Goal: Information Seeking & Learning: Learn about a topic

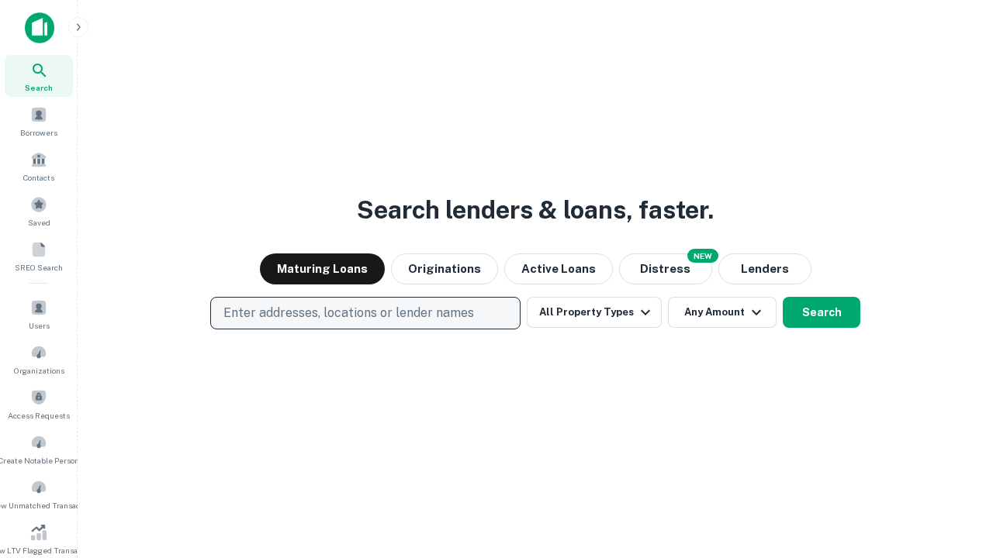
click at [365, 313] on p "Enter addresses, locations or lender names" at bounding box center [348, 313] width 250 height 19
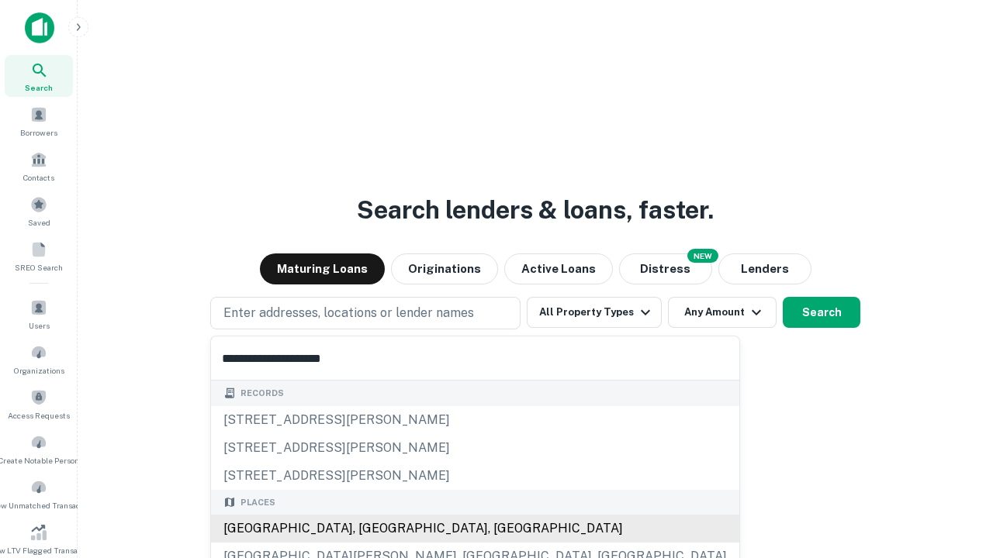
click at [371, 529] on div "[GEOGRAPHIC_DATA], [GEOGRAPHIC_DATA], [GEOGRAPHIC_DATA]" at bounding box center [475, 529] width 528 height 28
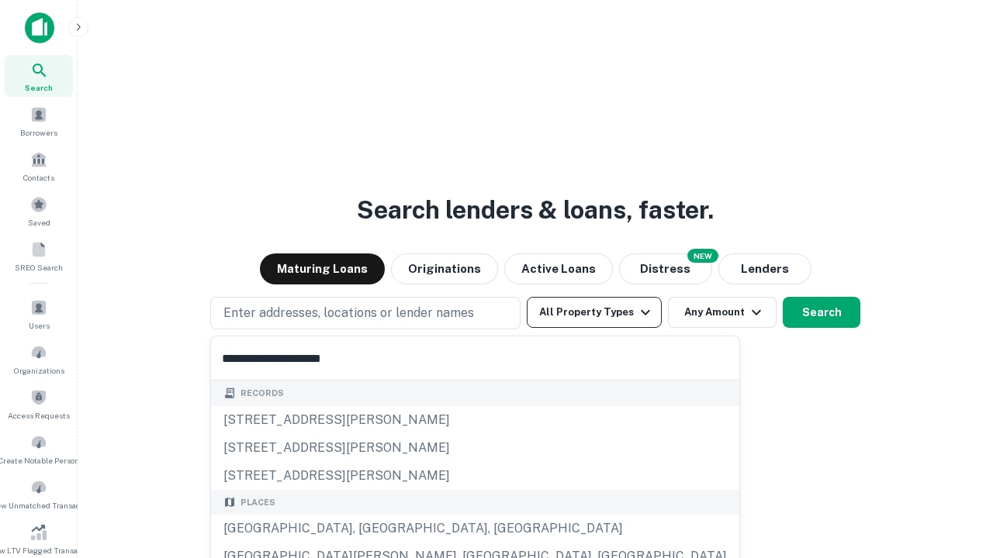
click at [594, 313] on button "All Property Types" at bounding box center [594, 312] width 135 height 31
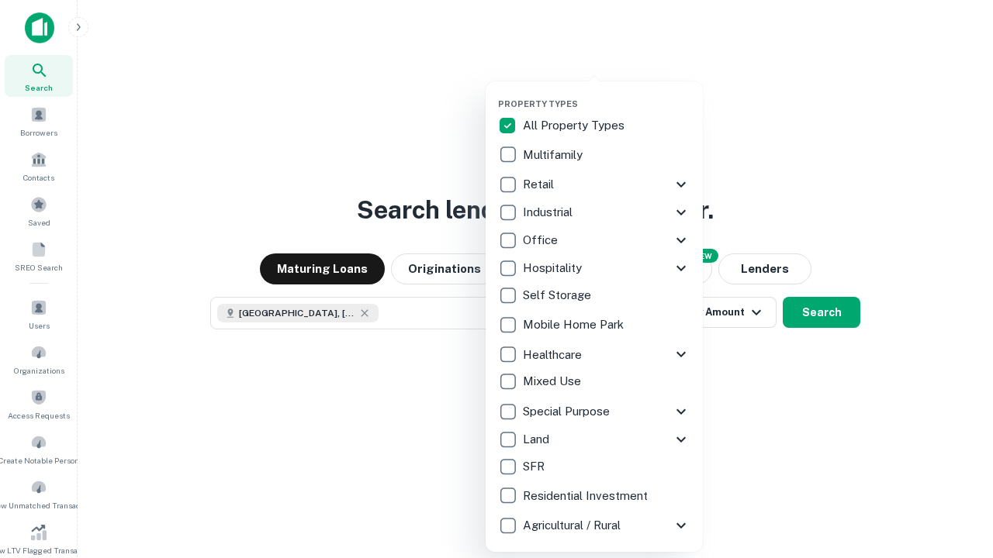
click at [606, 94] on button "button" at bounding box center [606, 94] width 217 height 1
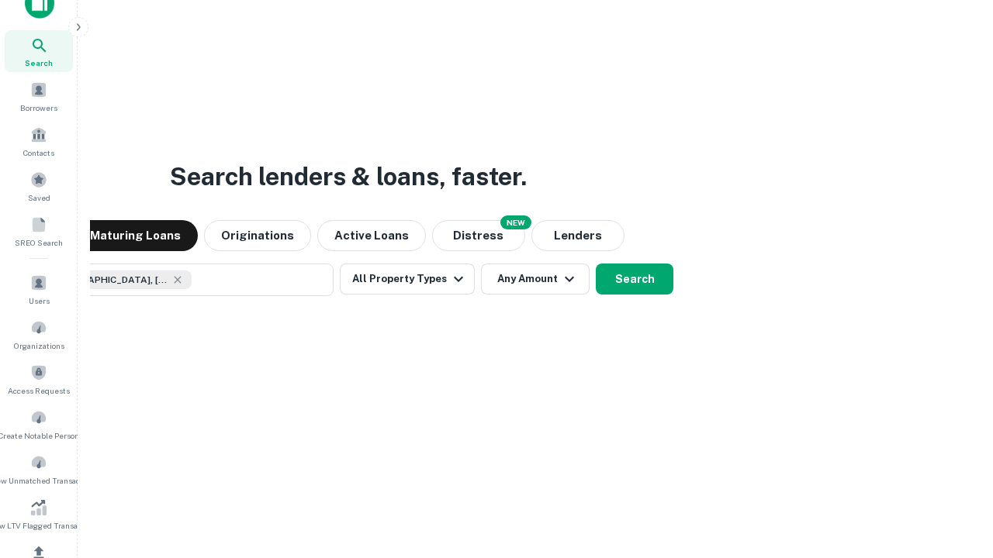
scroll to position [185, 0]
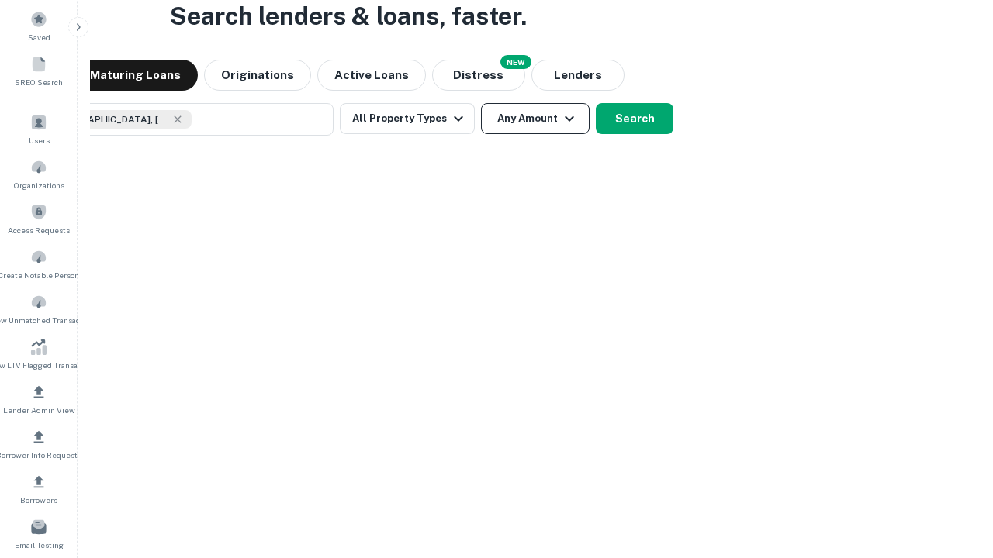
click at [481, 103] on button "Any Amount" at bounding box center [535, 118] width 109 height 31
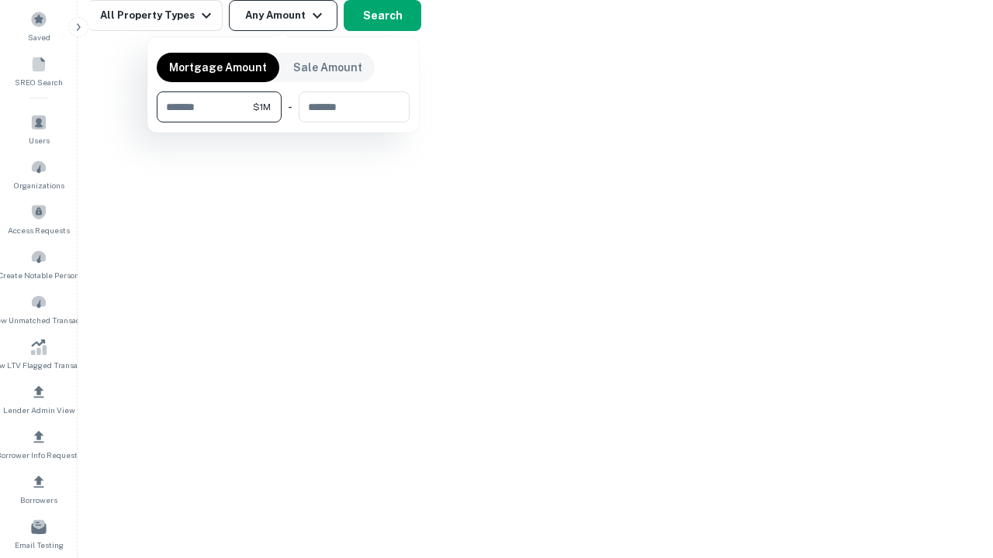
type input "*******"
click at [283, 123] on button "button" at bounding box center [283, 123] width 253 height 1
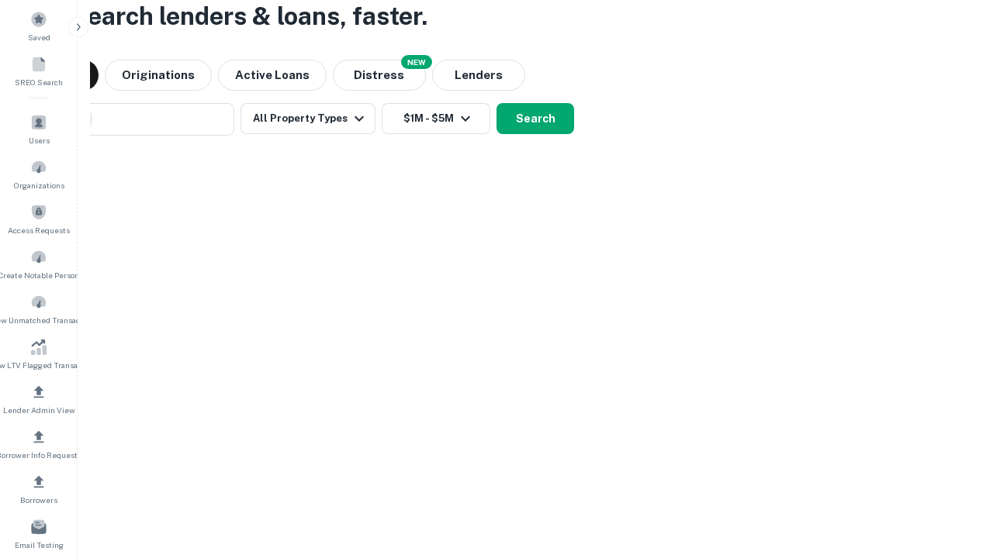
scroll to position [25, 0]
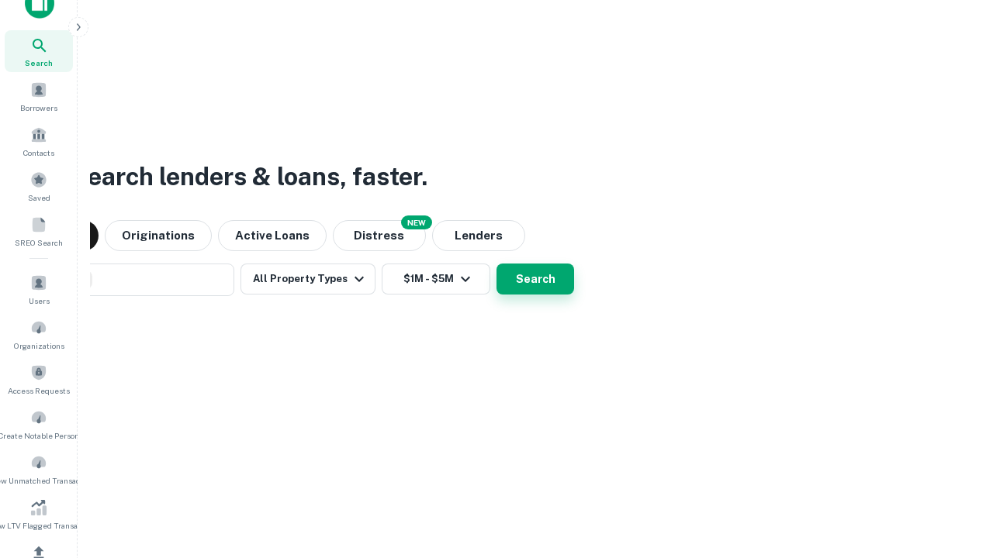
click at [496, 264] on button "Search" at bounding box center [535, 279] width 78 height 31
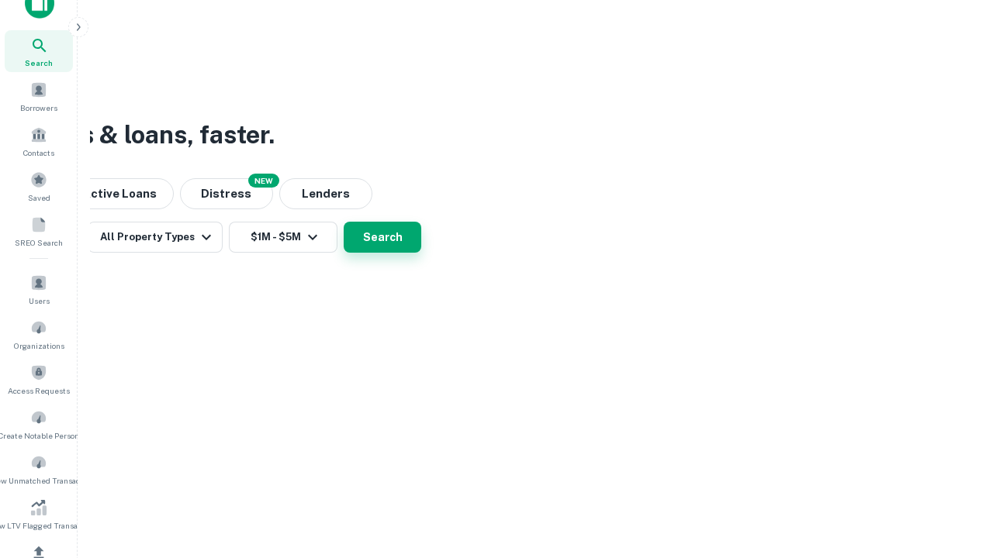
scroll to position [185, 0]
